Goal: Check status

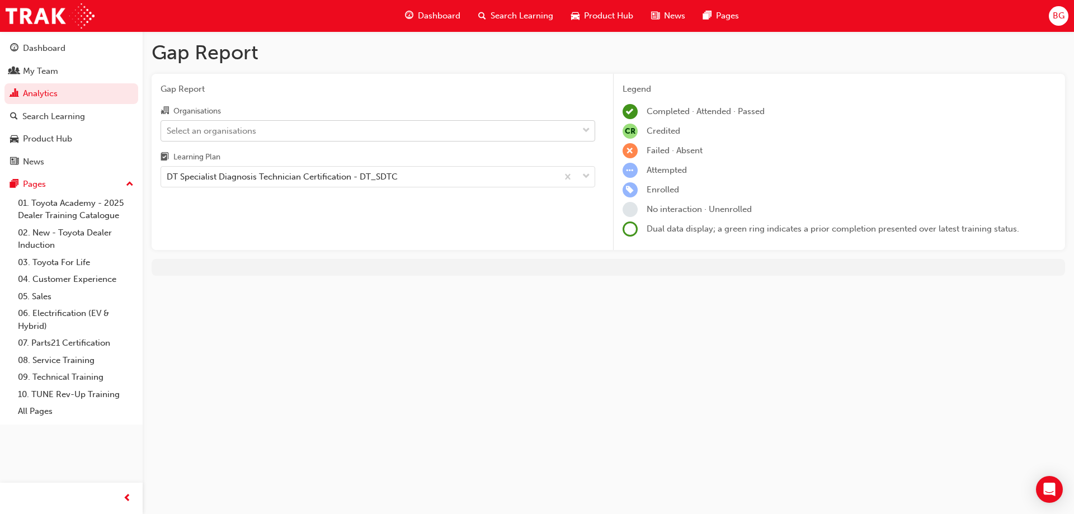
click at [241, 130] on div "Select an organisations" at bounding box center [211, 130] width 89 height 13
click at [168, 130] on input "Organisations Select an organisations" at bounding box center [167, 130] width 1 height 10
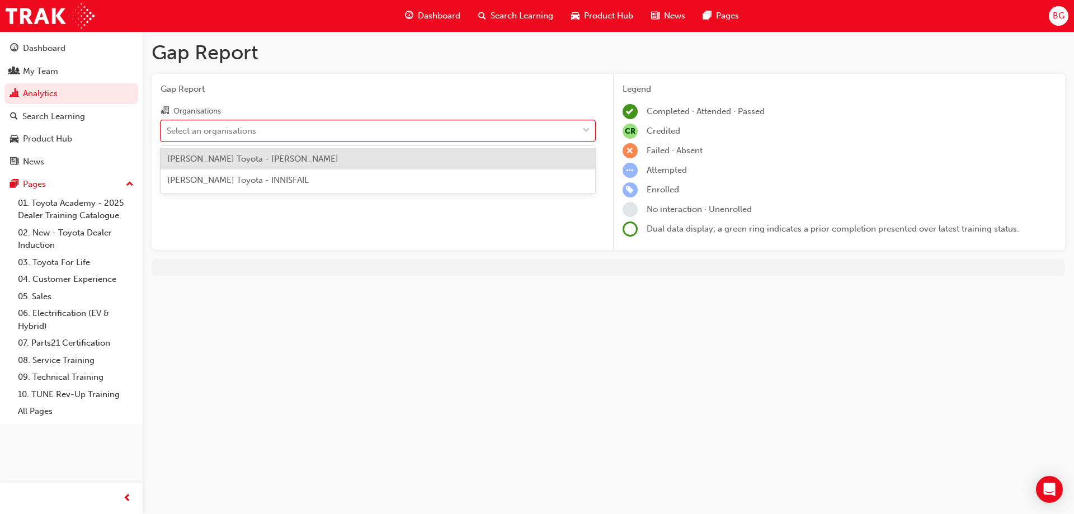
click at [236, 165] on div "[PERSON_NAME] Toyota - [PERSON_NAME]" at bounding box center [378, 159] width 435 height 22
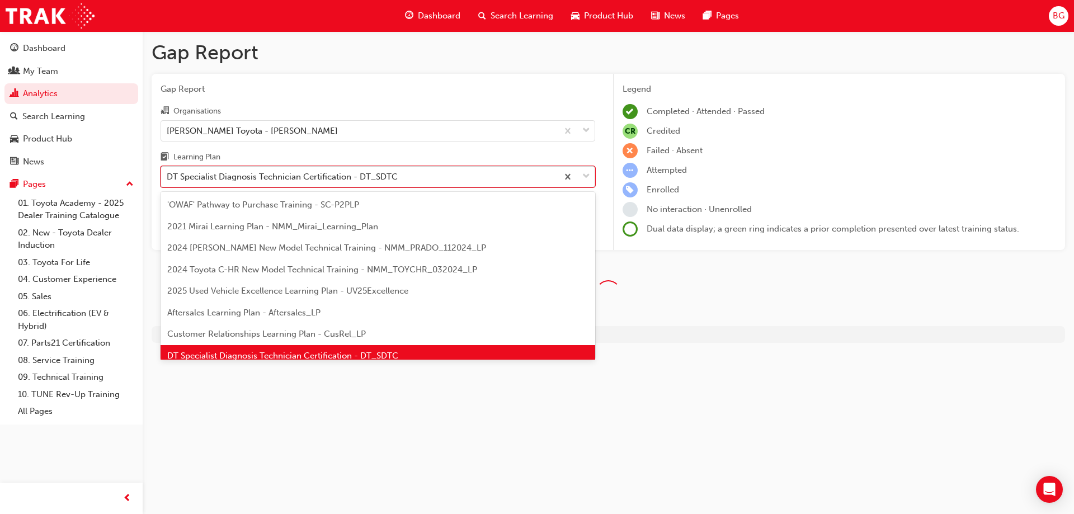
click at [288, 167] on div "DT Specialist Diagnosis Technician Certification - DT_SDTC" at bounding box center [359, 177] width 397 height 20
click at [168, 172] on input "Learning Plan option DT Specialist Diagnosis Technician Certification - DT_SDTC…" at bounding box center [167, 177] width 1 height 10
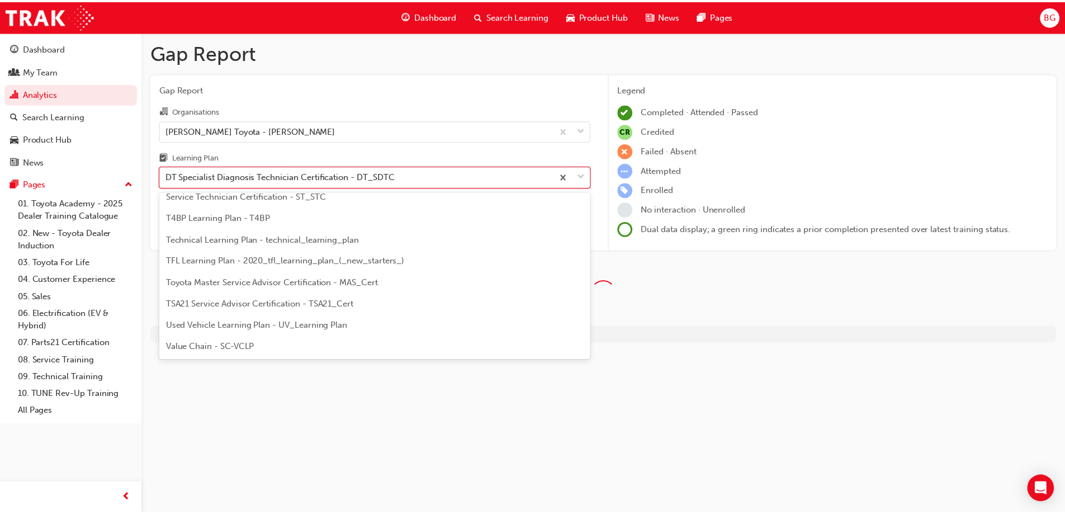
scroll to position [462, 0]
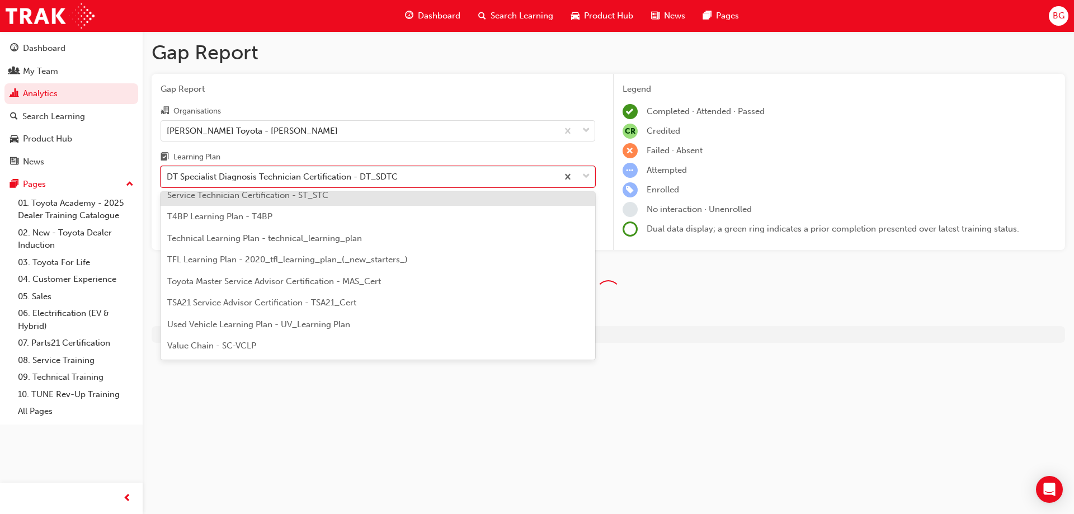
click at [301, 199] on span "Service Technician Certification - ST_STC" at bounding box center [247, 195] width 161 height 10
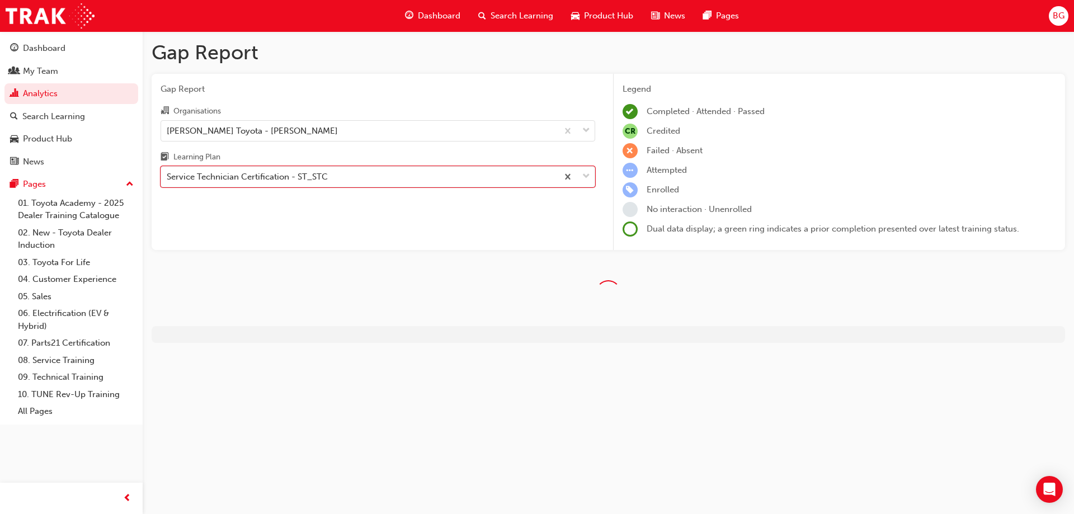
click at [365, 151] on div "Learning Plan" at bounding box center [378, 158] width 435 height 16
click at [168, 172] on input "Learning Plan option Service Technician Certification - ST_STC, selected. 0 res…" at bounding box center [167, 177] width 1 height 10
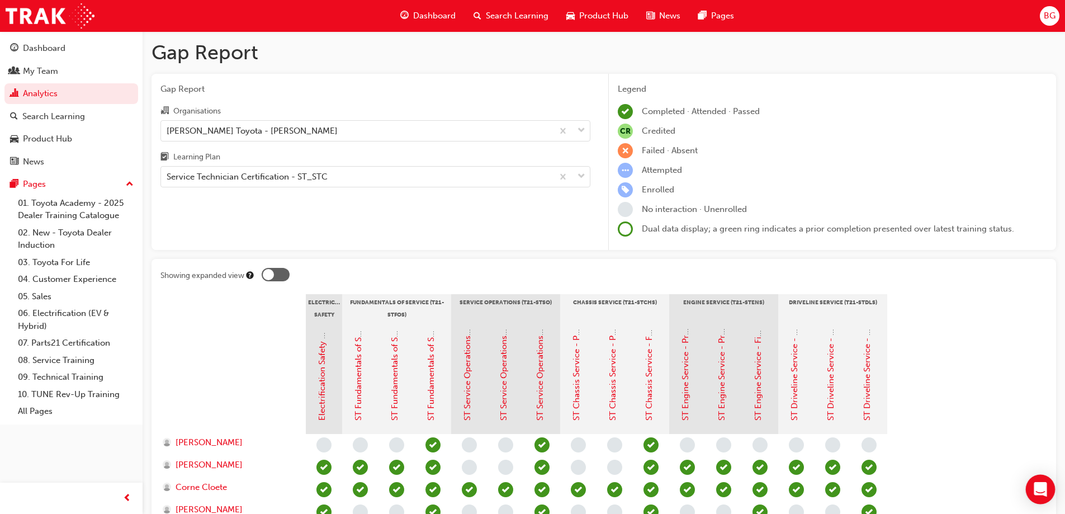
click at [1035, 487] on icon "Open Intercom Messenger" at bounding box center [1041, 489] width 15 height 15
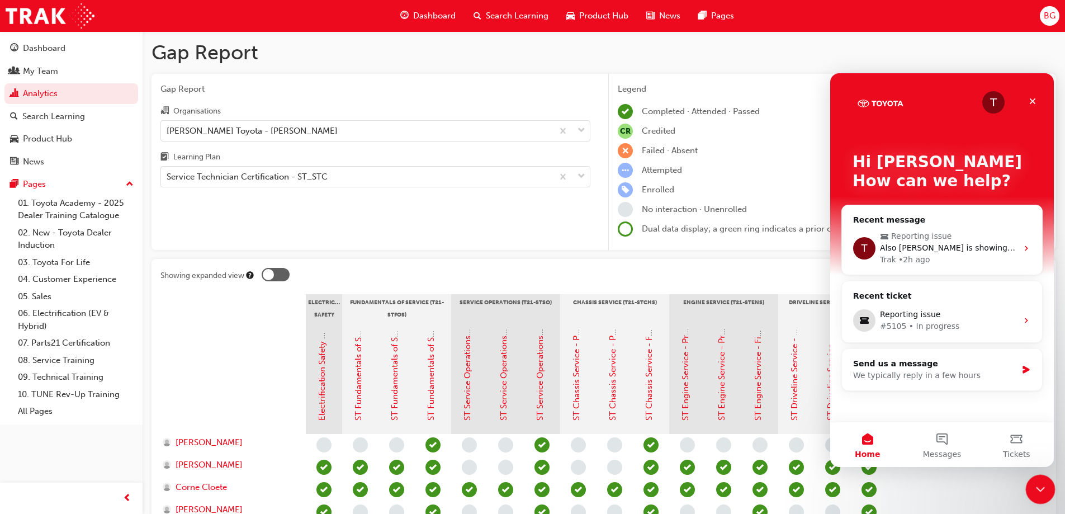
click at [1037, 485] on icon "Close Intercom Messenger" at bounding box center [1038, 487] width 13 height 13
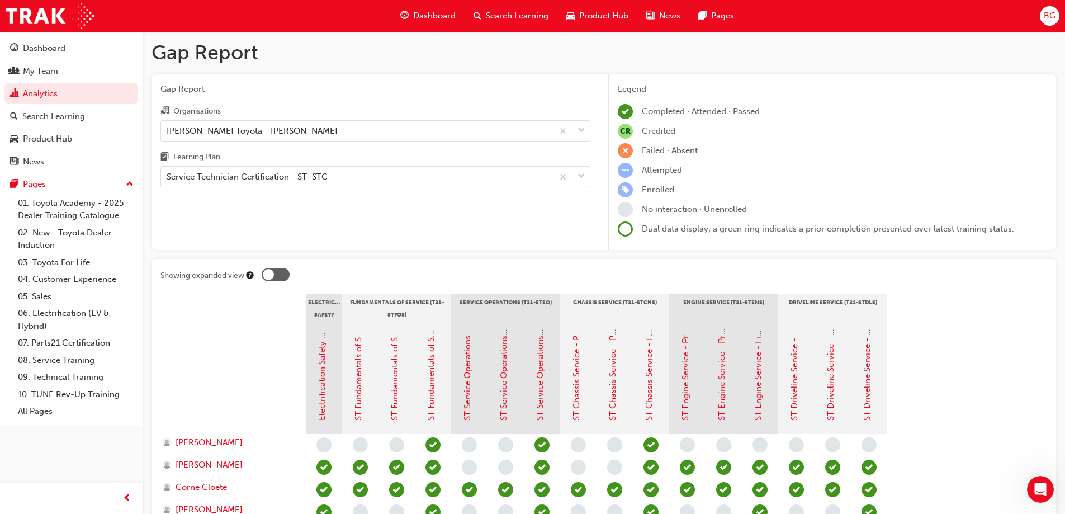
click at [352, 208] on div "Gap Report Organisations [PERSON_NAME] Toyota - [PERSON_NAME] Learning Plan Ser…" at bounding box center [376, 162] width 448 height 177
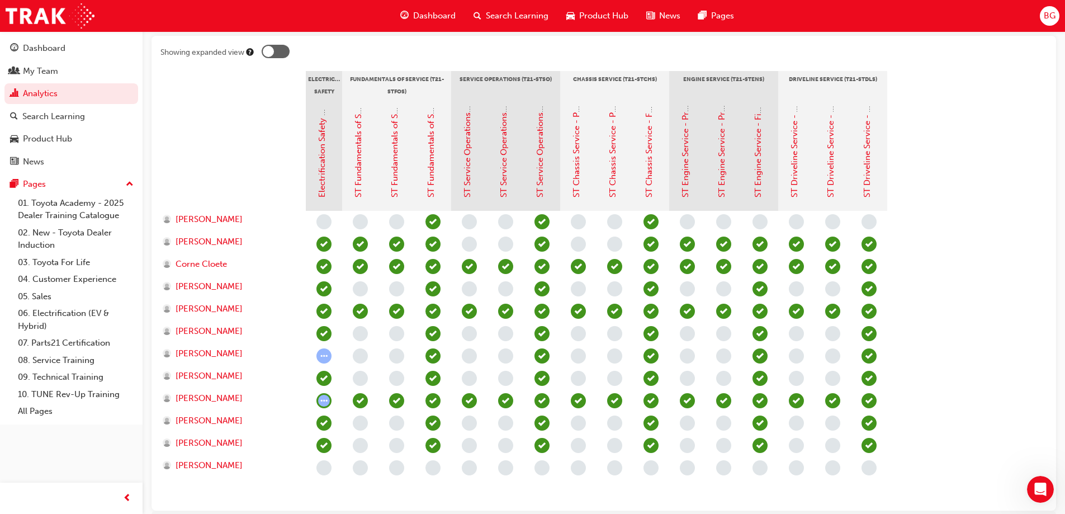
scroll to position [224, 0]
click at [1038, 488] on icon "Open Intercom Messenger" at bounding box center [1039, 488] width 18 height 18
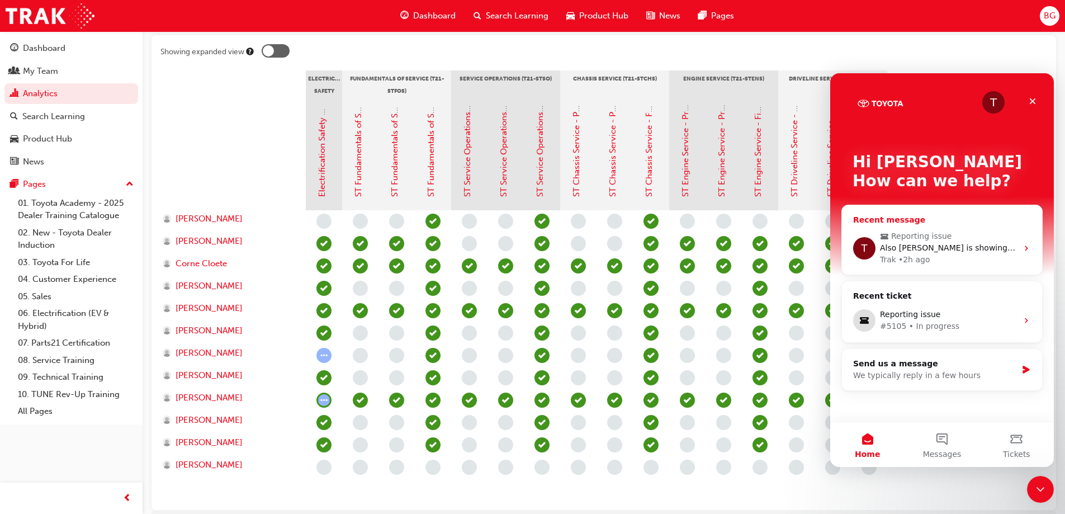
click at [935, 238] on span "Reporting issue" at bounding box center [921, 236] width 60 height 12
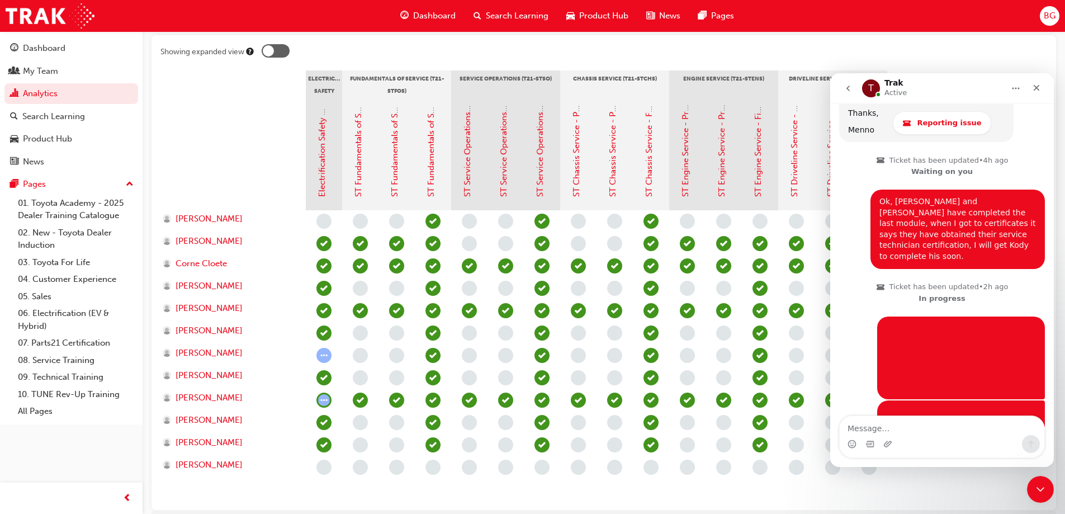
scroll to position [2200, 0]
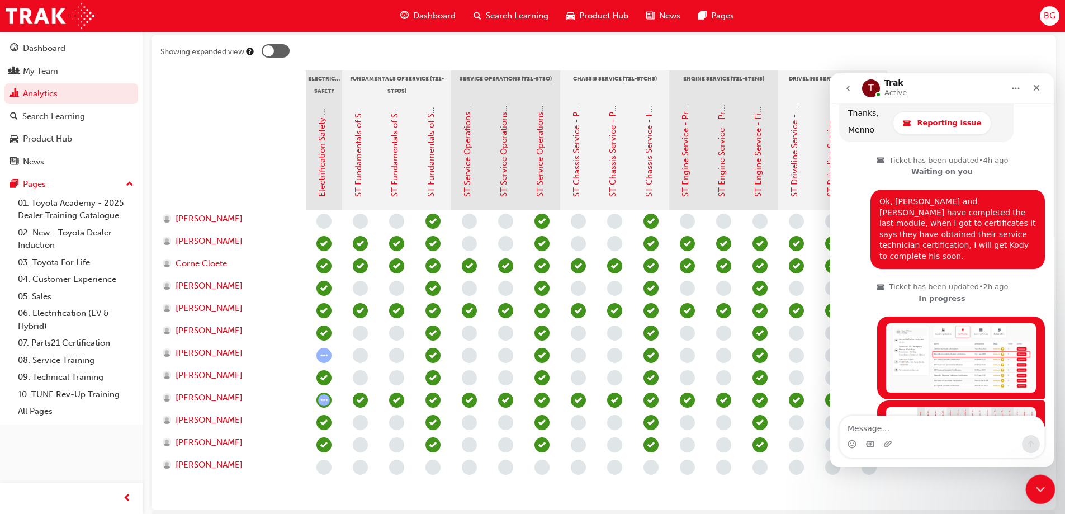
click at [1038, 488] on icon "Close Intercom Messenger" at bounding box center [1039, 487] width 8 height 4
